Goal: Information Seeking & Learning: Learn about a topic

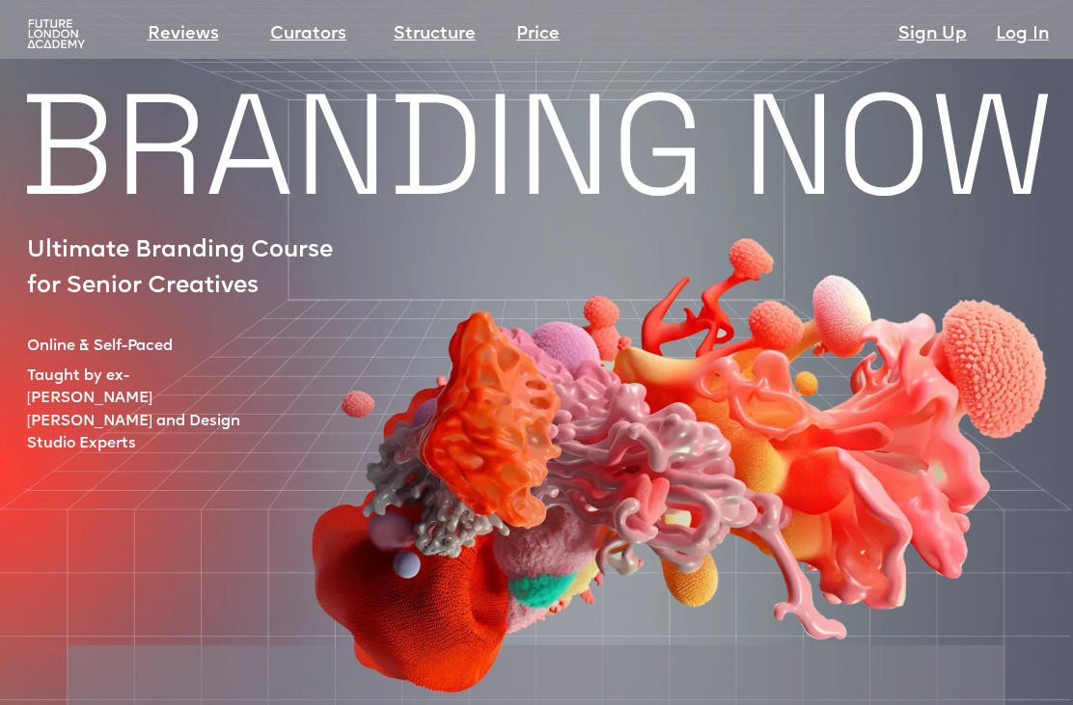
click at [60, 40] on img at bounding box center [56, 34] width 64 height 32
click at [424, 41] on link "Structure" at bounding box center [435, 34] width 82 height 27
click at [52, 26] on img at bounding box center [56, 34] width 64 height 32
click at [56, 50] on img at bounding box center [56, 34] width 64 height 32
click at [63, 38] on img at bounding box center [56, 34] width 64 height 32
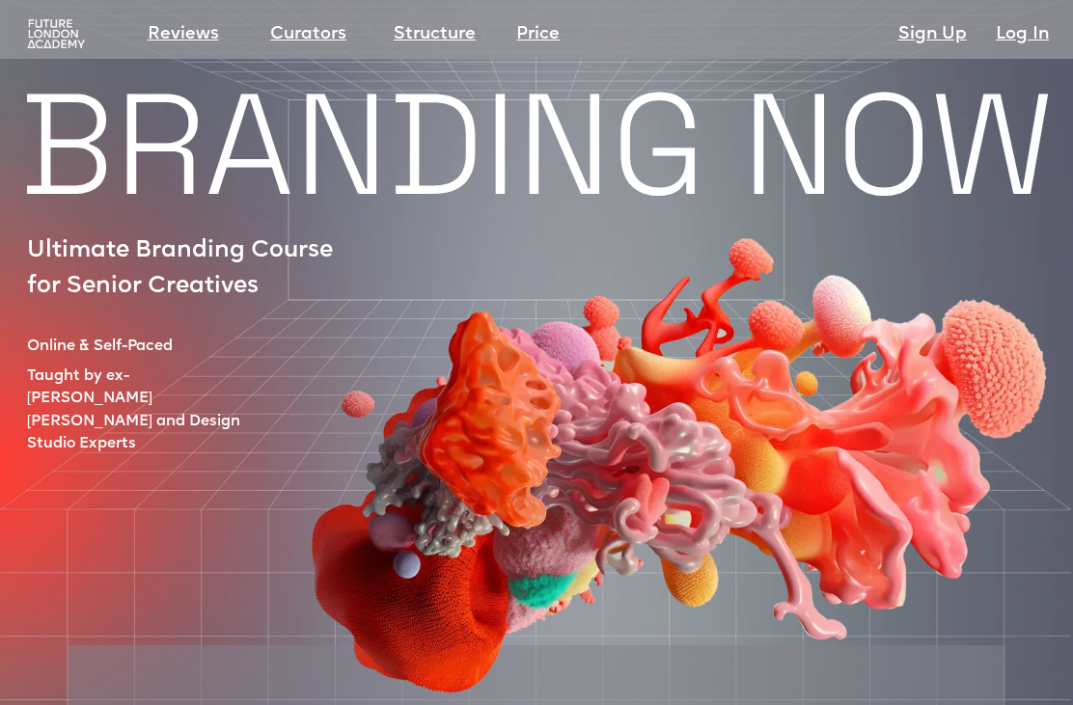
click at [78, 40] on img at bounding box center [56, 34] width 64 height 32
click at [182, 33] on link "Reviews" at bounding box center [183, 34] width 71 height 27
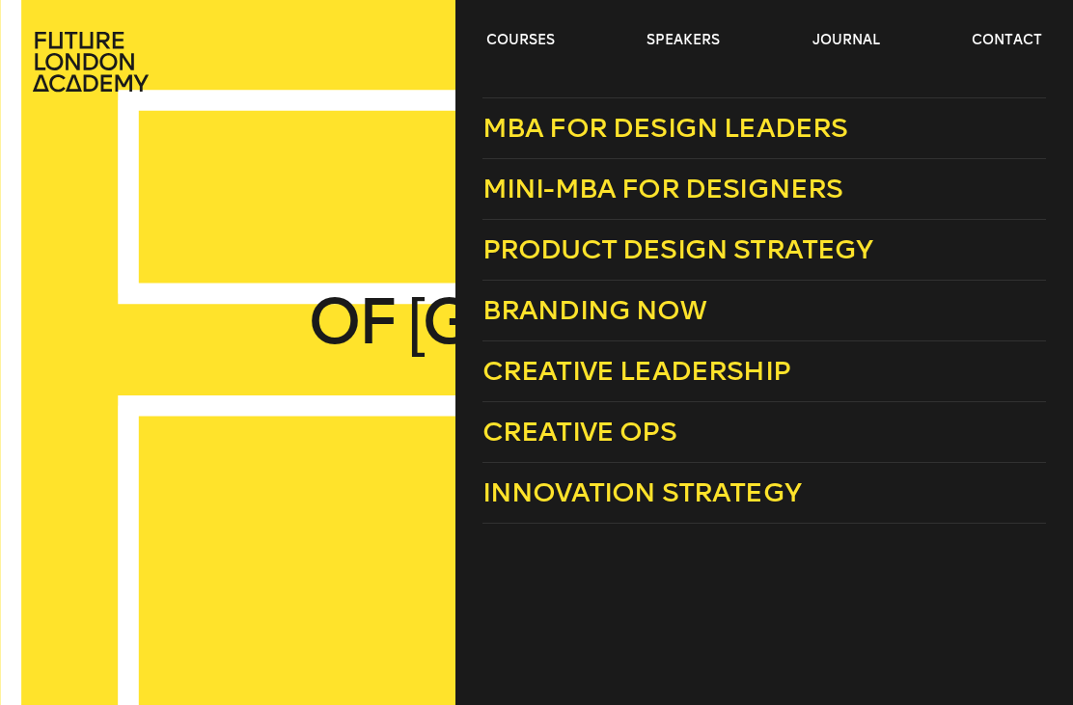
click at [785, 434] on link "Creative Ops" at bounding box center [763, 432] width 563 height 61
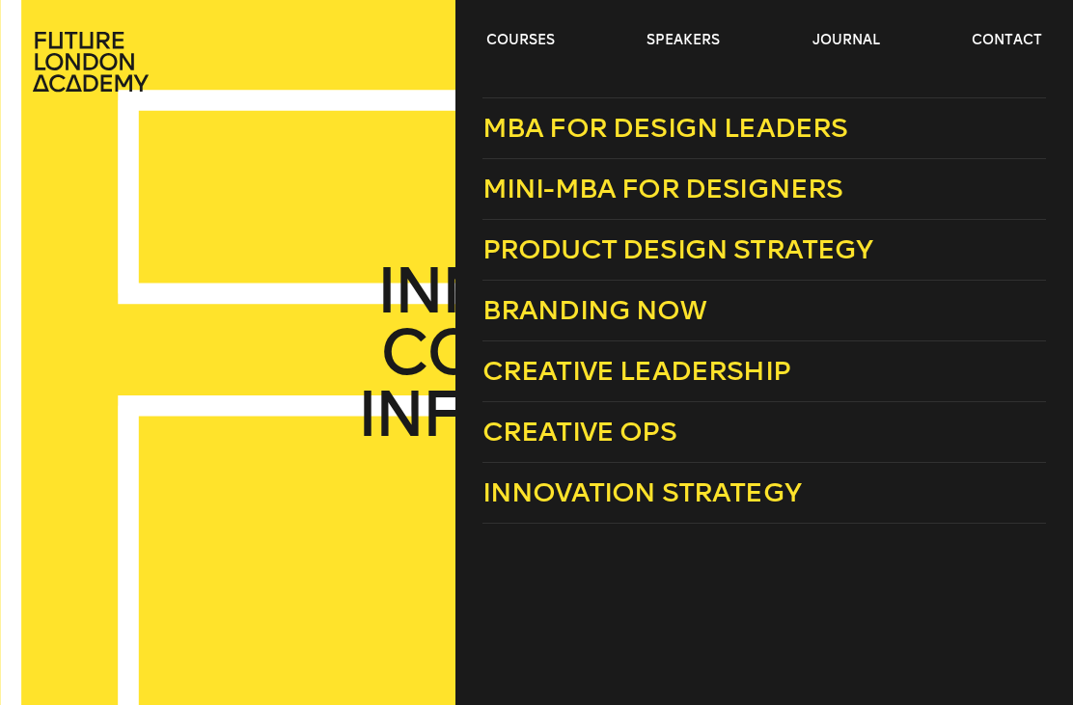
click at [859, 493] on link "Innovation Strategy" at bounding box center [763, 493] width 563 height 61
